Goal: Information Seeking & Learning: Learn about a topic

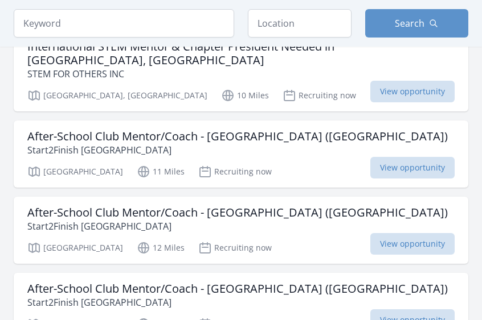
scroll to position [601, 0]
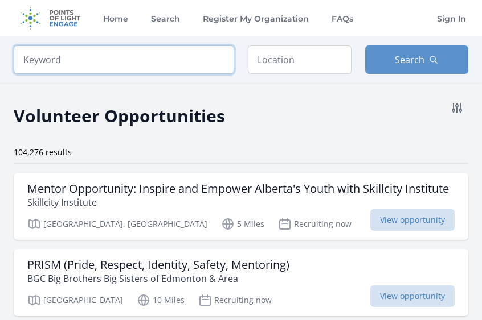
click at [134, 62] on input "search" at bounding box center [124, 60] width 220 height 28
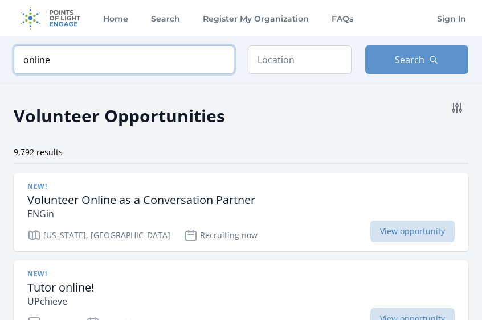
type input "online"
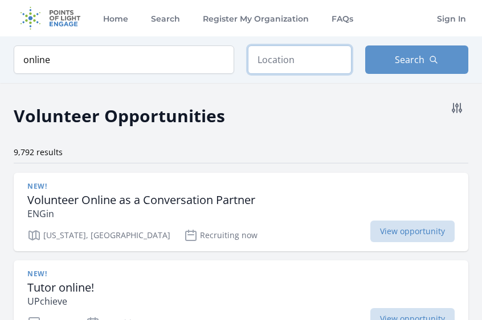
click at [272, 59] on input "text" at bounding box center [300, 60] width 104 height 28
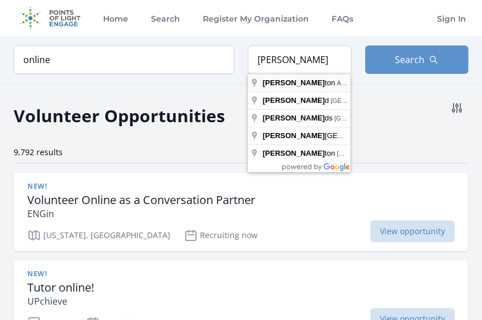
type input "Edmonton, AB, Canada"
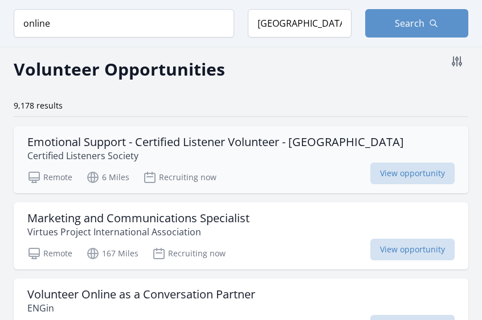
scroll to position [55, 0]
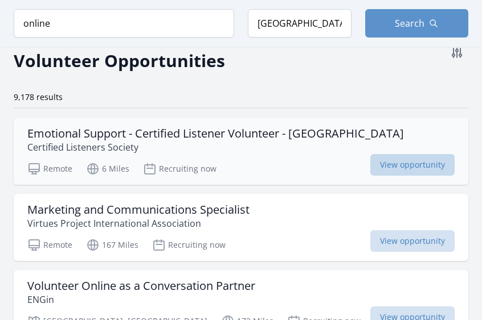
click at [392, 165] on span "View opportunity" at bounding box center [412, 165] width 84 height 22
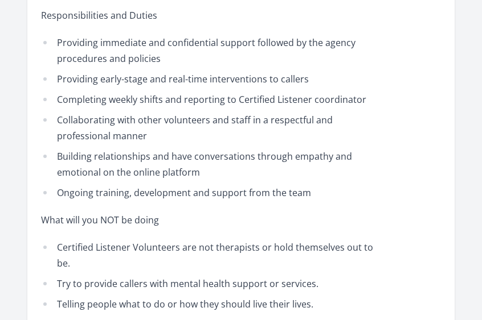
scroll to position [711, 0]
